Goal: Information Seeking & Learning: Learn about a topic

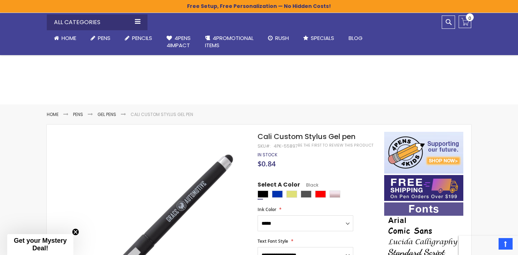
select select "****"
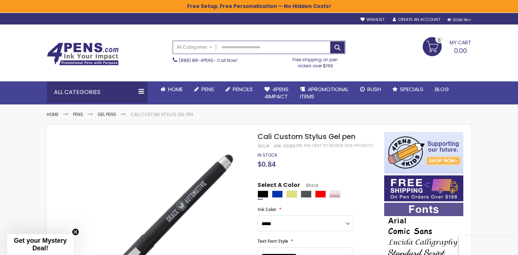
click at [268, 137] on span "Cali Custom Stylus Gel pen" at bounding box center [307, 136] width 98 height 10
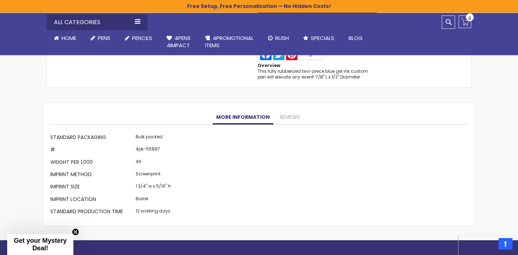
scroll to position [614, 0]
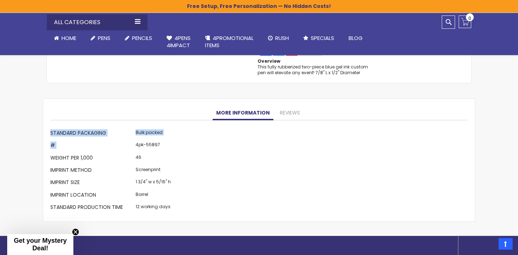
drag, startPoint x: 135, startPoint y: 145, endPoint x: 180, endPoint y: 145, distance: 45.3
click at [180, 145] on div "More Information Standard Packaging Bulk packed # 4pk-55897 Weight per 1,000 46…" at bounding box center [258, 170] width 417 height 87
copy table "More Information Standard Packaging Bulk packed #"
click at [153, 151] on td "4pk-55897" at bounding box center [153, 146] width 39 height 12
drag, startPoint x: 157, startPoint y: 146, endPoint x: 133, endPoint y: 146, distance: 23.7
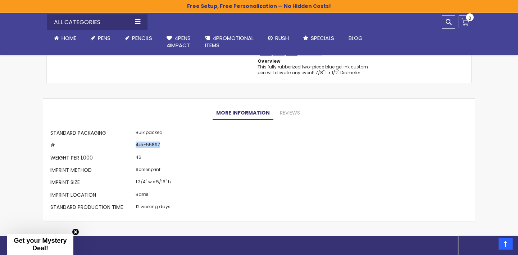
click at [134, 146] on td "4pk-55897" at bounding box center [153, 146] width 39 height 12
copy td "4pk-55897"
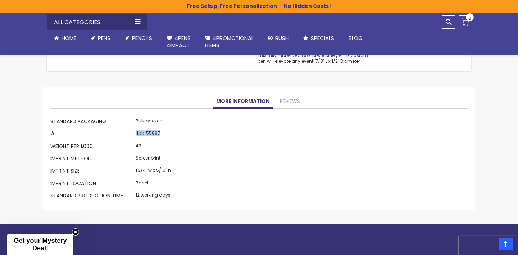
scroll to position [629, 0]
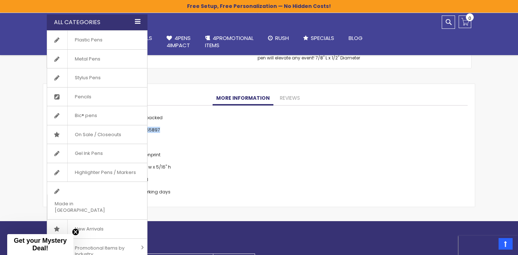
copy td "4pk-55897"
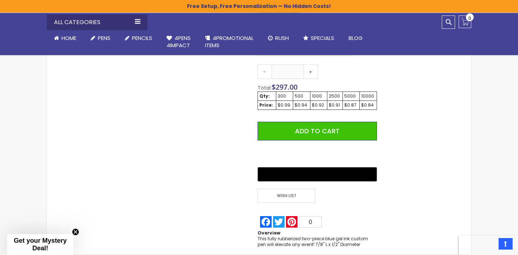
scroll to position [442, 0]
